Goal: Task Accomplishment & Management: Use online tool/utility

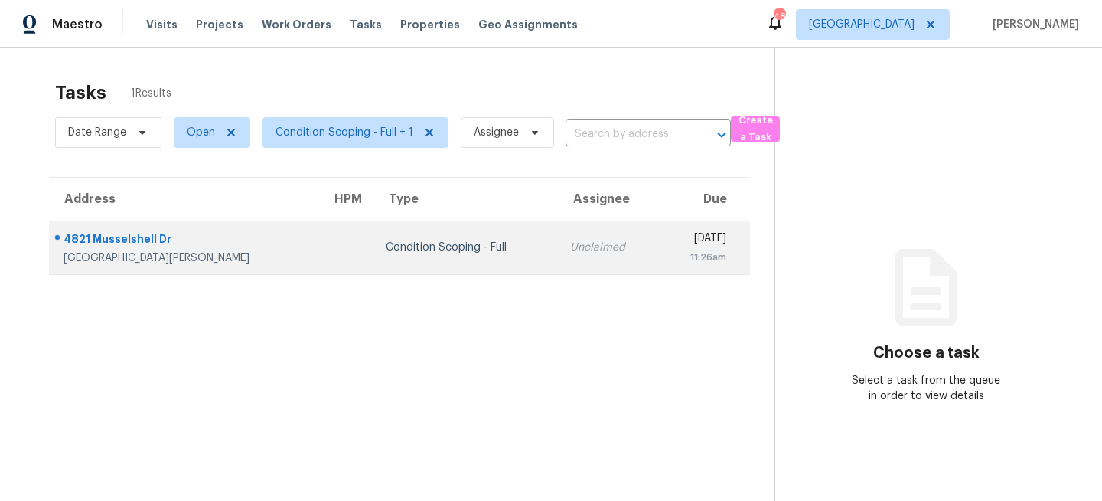
click at [319, 249] on td at bounding box center [346, 247] width 54 height 54
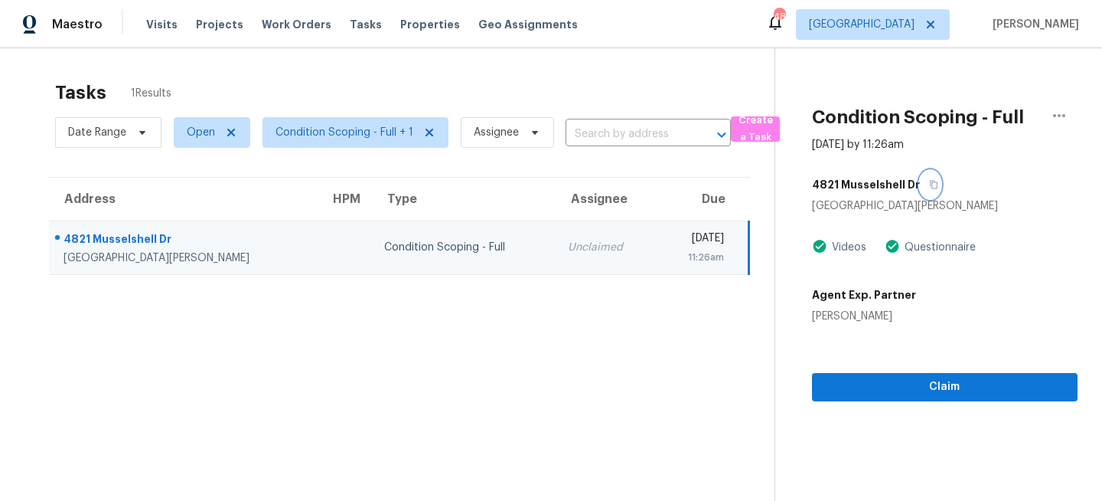
click at [929, 187] on icon "button" at bounding box center [933, 184] width 9 height 9
click at [929, 186] on icon "button" at bounding box center [933, 184] width 9 height 9
